Goal: Book appointment/travel/reservation

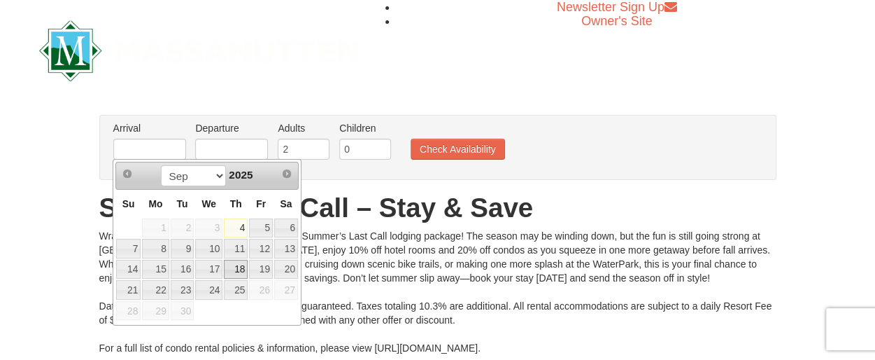
click at [241, 269] on link "18" at bounding box center [236, 270] width 24 height 20
type input "[DATE]"
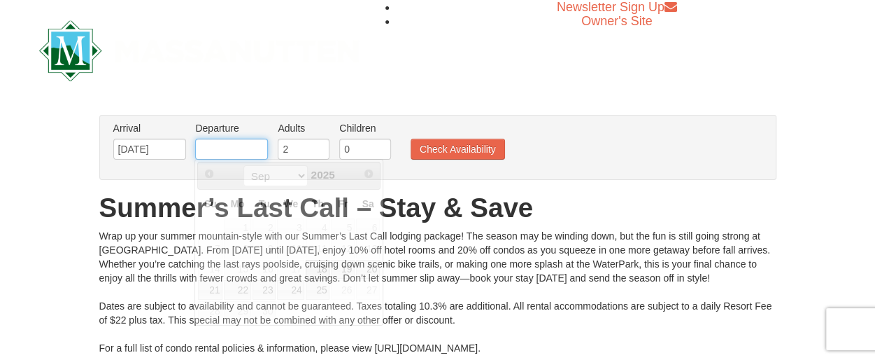
click at [246, 151] on input "text" at bounding box center [231, 148] width 73 height 21
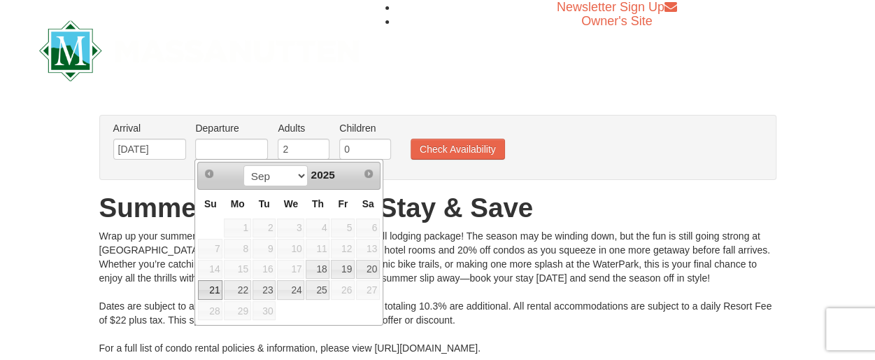
click at [215, 287] on link "21" at bounding box center [210, 290] width 24 height 20
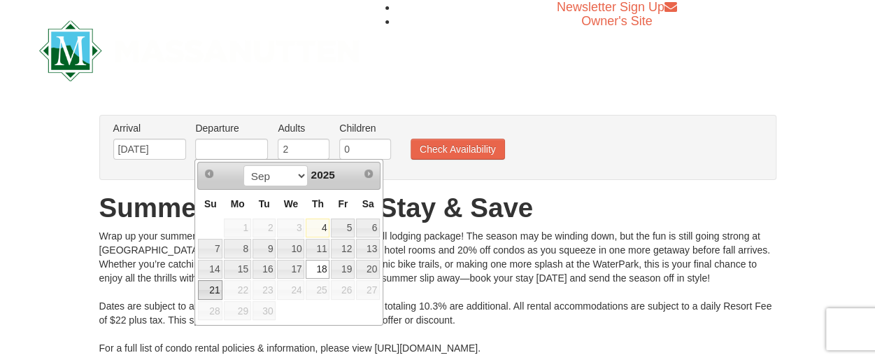
type input "[DATE]"
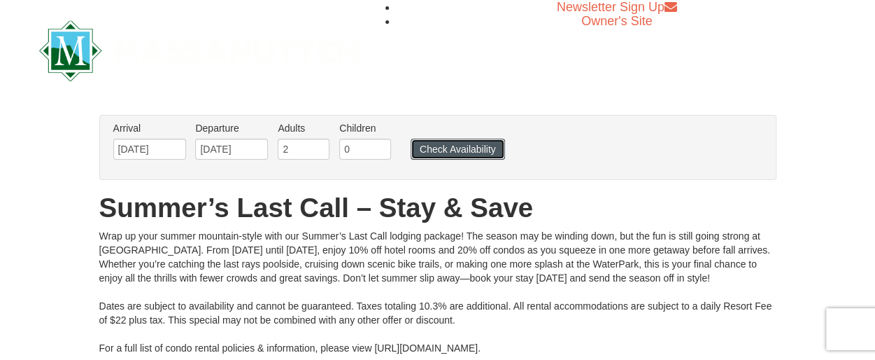
click at [432, 149] on button "Check Availability" at bounding box center [458, 148] width 94 height 21
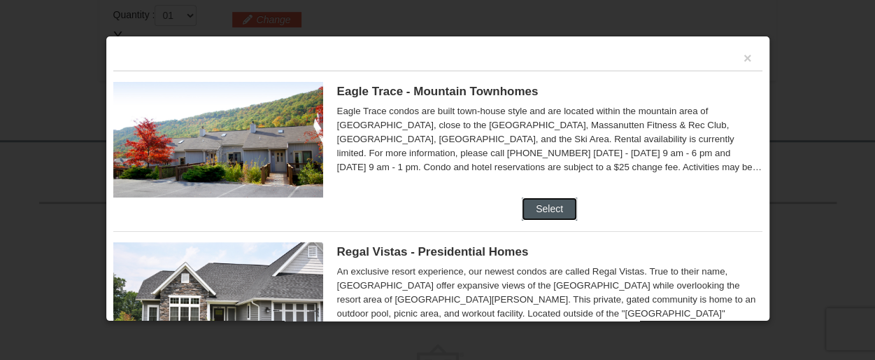
click at [543, 206] on button "Select" at bounding box center [549, 208] width 55 height 22
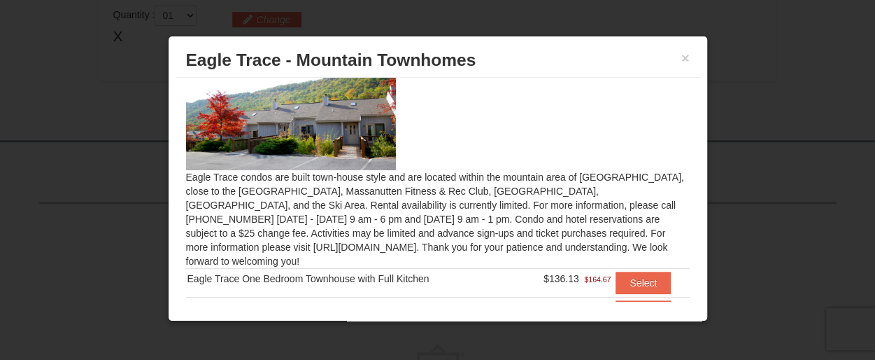
scroll to position [12, 0]
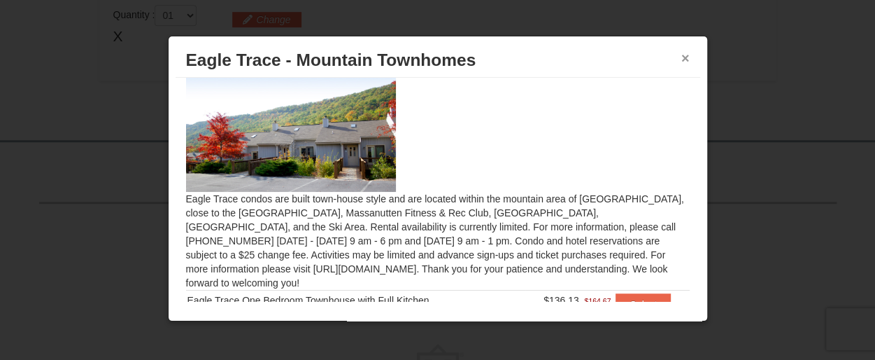
click at [681, 58] on button "×" at bounding box center [685, 58] width 8 height 14
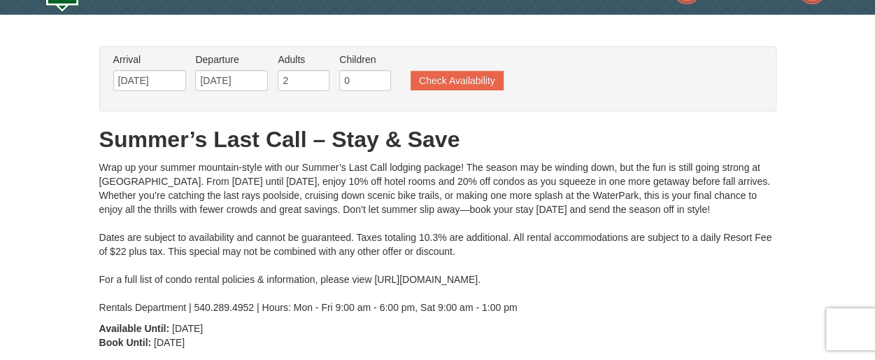
scroll to position [0, 0]
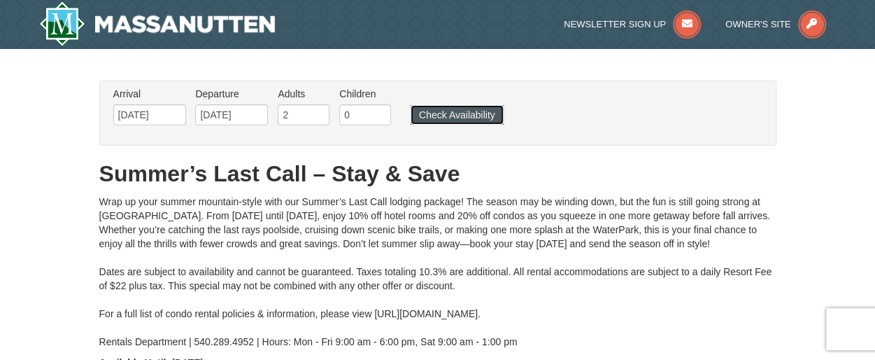
click at [457, 116] on button "Check Availability" at bounding box center [457, 115] width 93 height 20
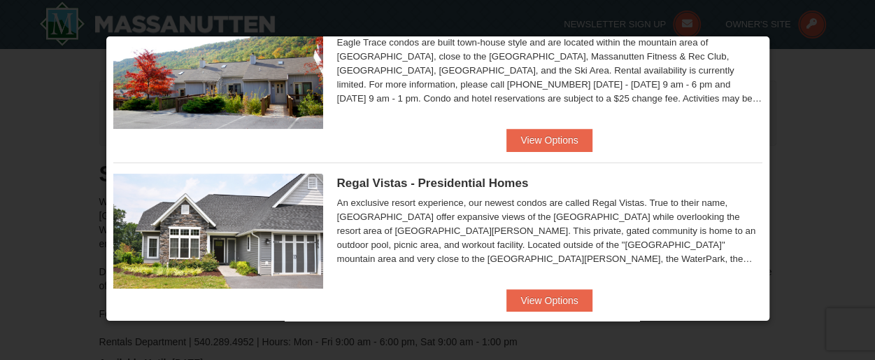
scroll to position [140, 0]
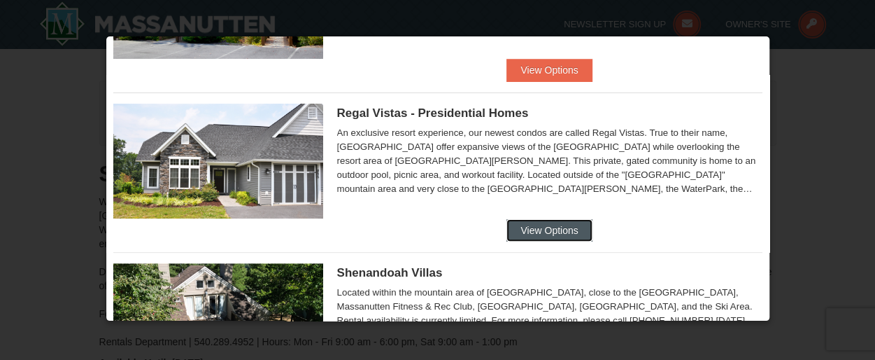
click at [547, 229] on button "View Options" at bounding box center [548, 230] width 85 height 22
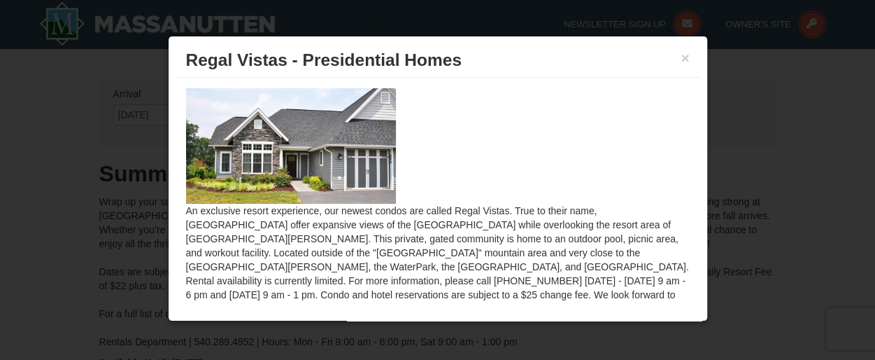
scroll to position [53, 0]
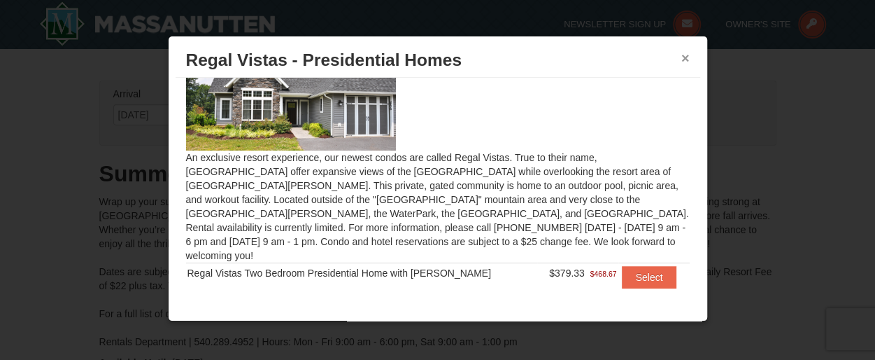
click at [681, 59] on button "×" at bounding box center [685, 58] width 8 height 14
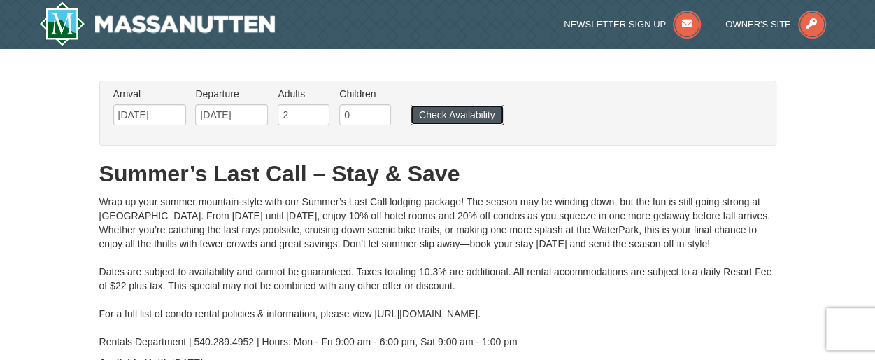
click at [470, 118] on button "Check Availability" at bounding box center [457, 115] width 93 height 20
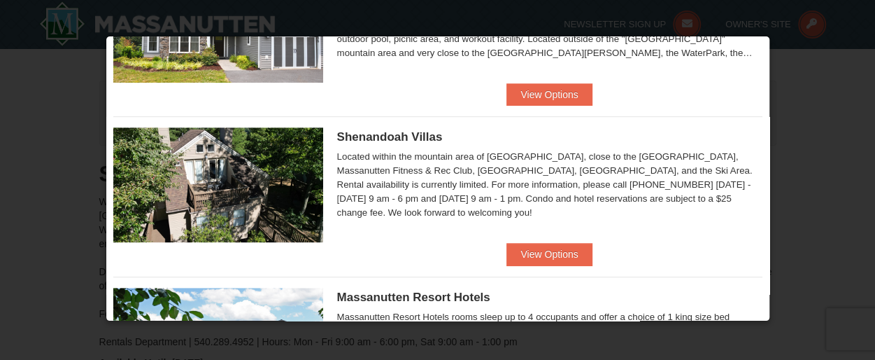
scroll to position [280, 0]
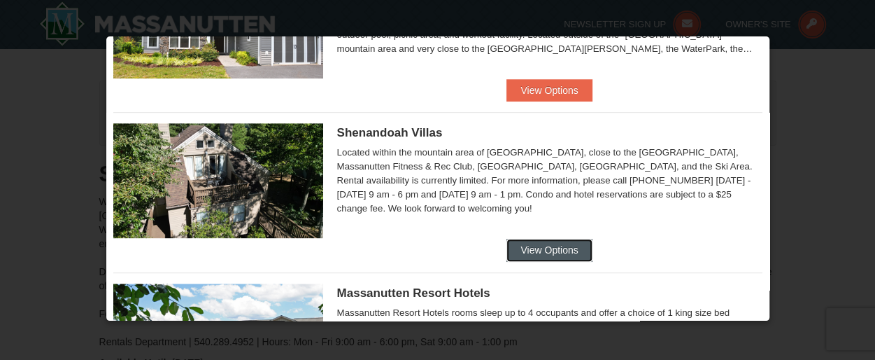
click at [548, 244] on button "View Options" at bounding box center [548, 250] width 85 height 22
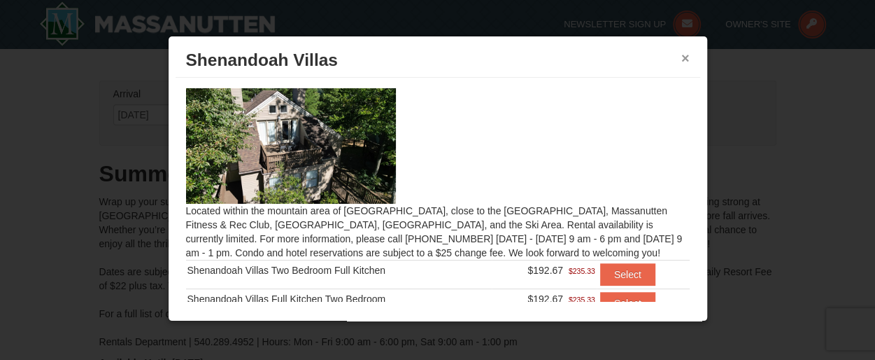
click at [681, 59] on button "×" at bounding box center [685, 58] width 8 height 14
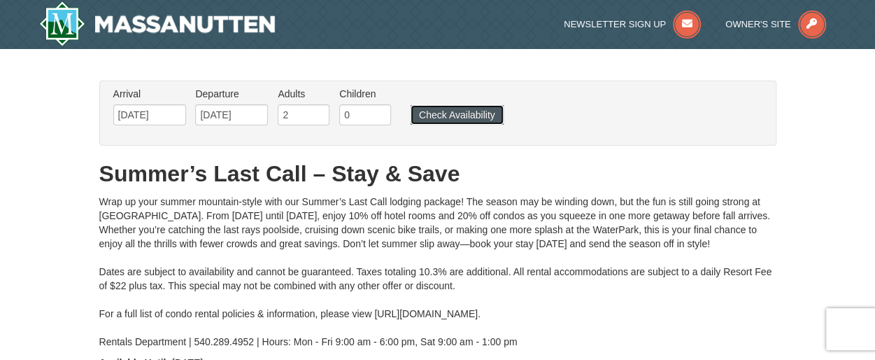
click at [456, 113] on button "Check Availability" at bounding box center [457, 115] width 93 height 20
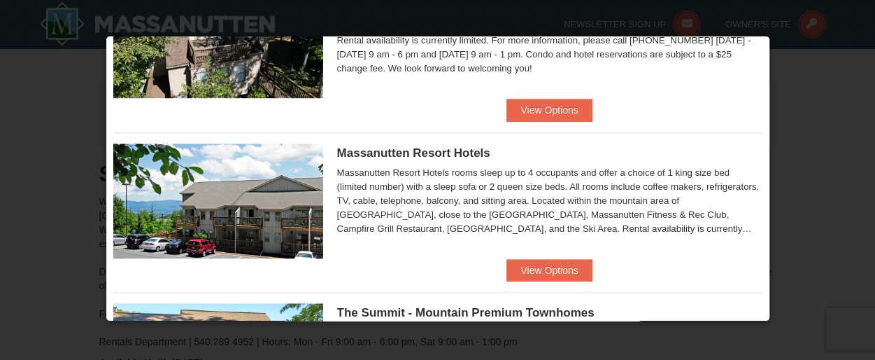
scroll to position [490, 0]
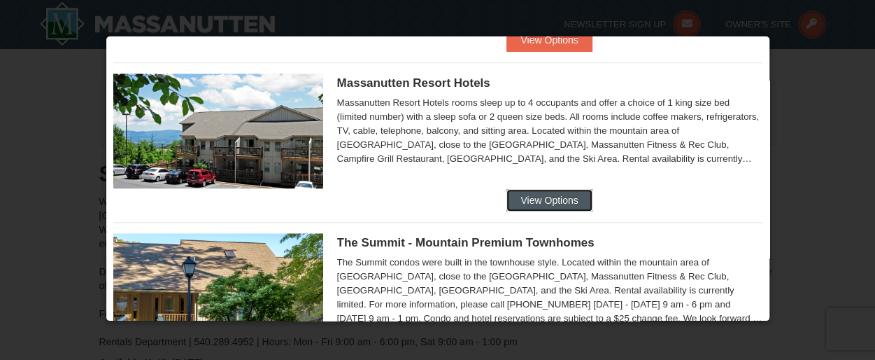
drag, startPoint x: 567, startPoint y: 195, endPoint x: 567, endPoint y: 180, distance: 15.4
click at [565, 195] on button "View Options" at bounding box center [548, 200] width 85 height 22
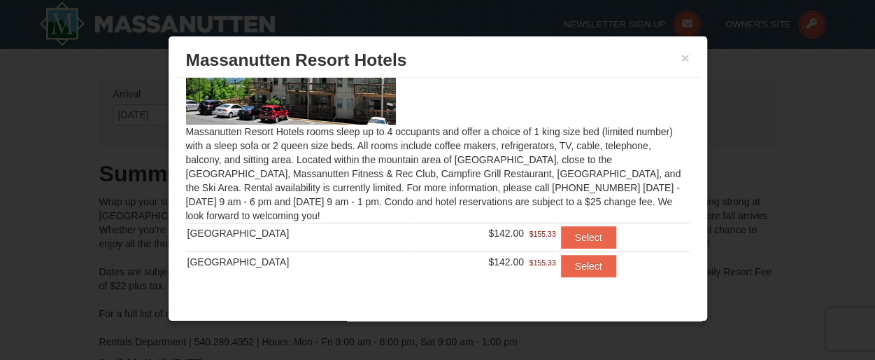
scroll to position [82, 0]
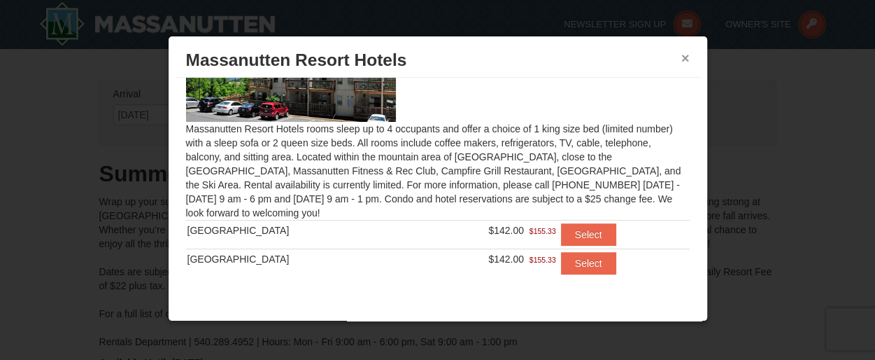
click at [681, 51] on button "×" at bounding box center [685, 58] width 8 height 14
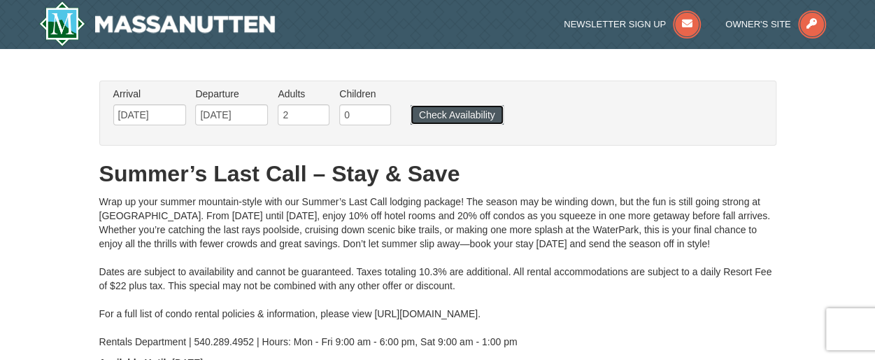
click at [476, 115] on button "Check Availability" at bounding box center [457, 115] width 93 height 20
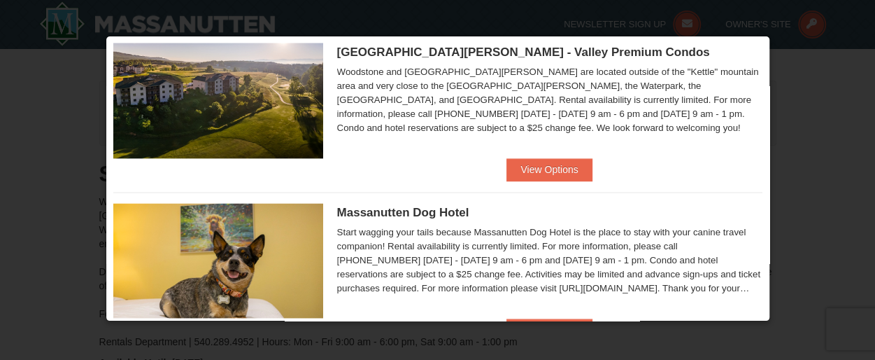
scroll to position [769, 0]
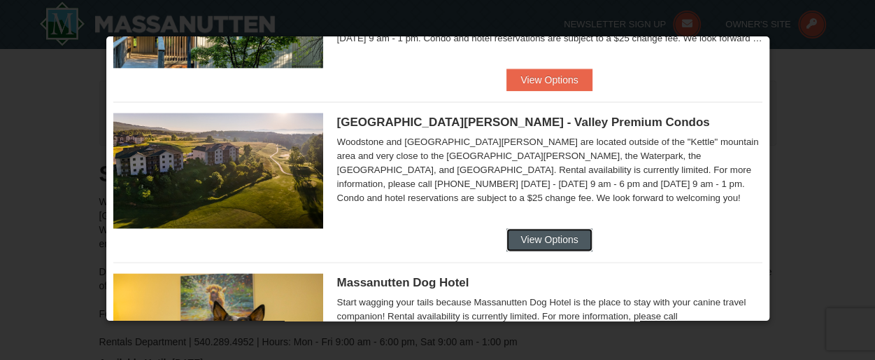
click at [553, 233] on button "View Options" at bounding box center [548, 239] width 85 height 22
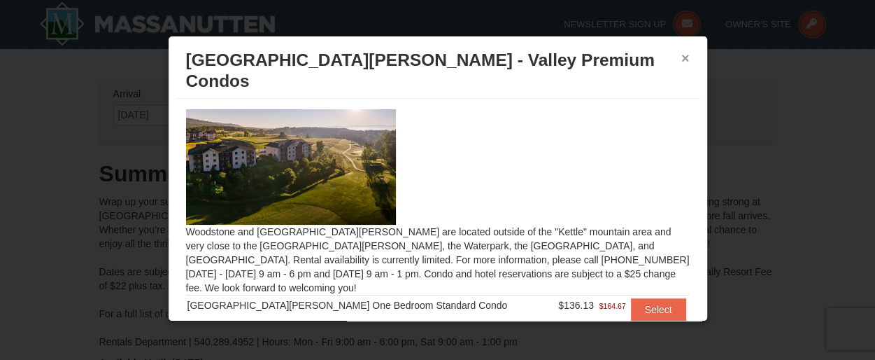
click at [681, 57] on button "×" at bounding box center [685, 58] width 8 height 14
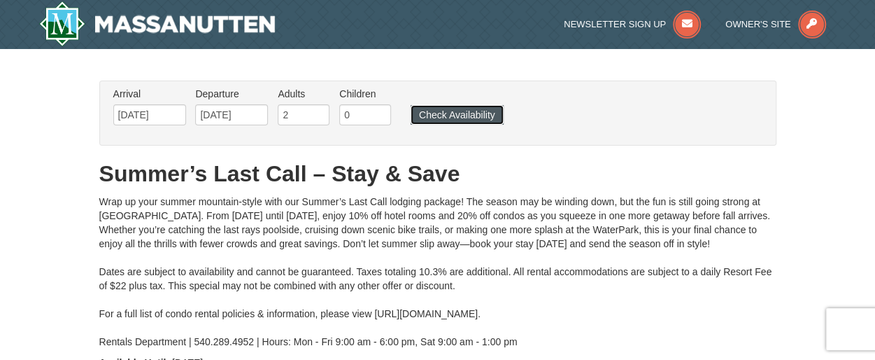
click at [448, 119] on button "Check Availability" at bounding box center [457, 115] width 93 height 20
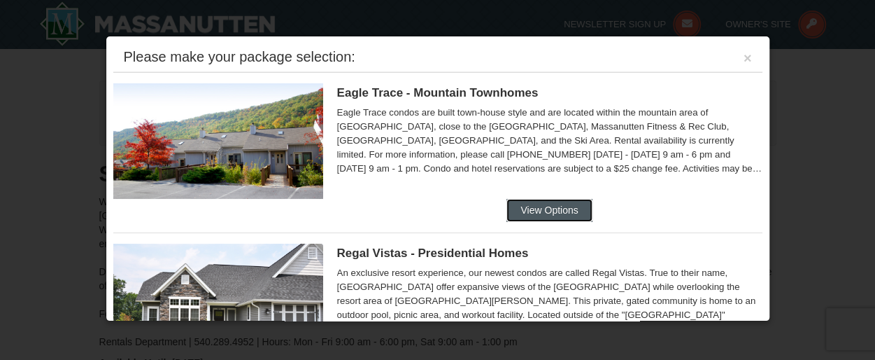
click at [548, 202] on button "View Options" at bounding box center [548, 210] width 85 height 22
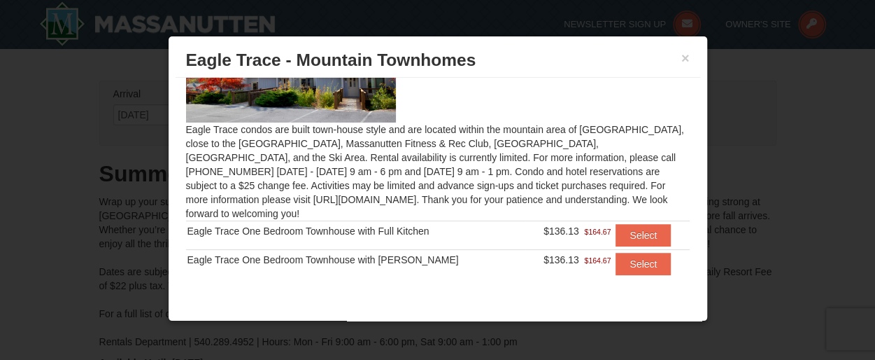
scroll to position [82, 0]
click at [616, 230] on button "Select" at bounding box center [643, 234] width 55 height 22
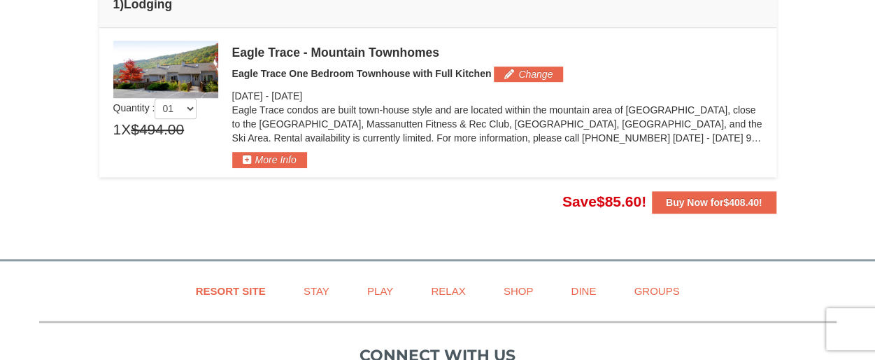
scroll to position [420, 0]
